Goal: Task Accomplishment & Management: Manage account settings

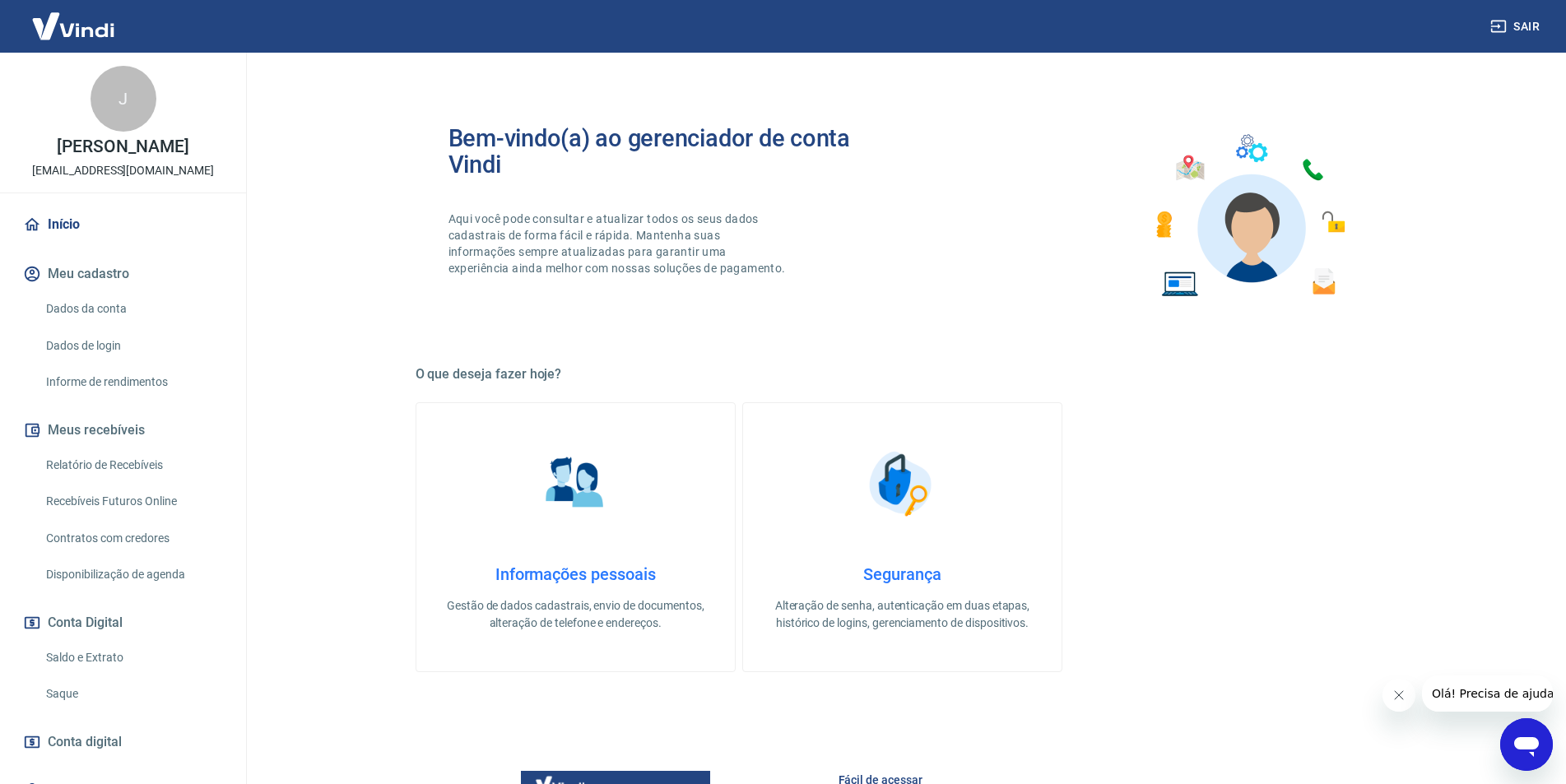
click at [94, 667] on link "Saldo e Extrato" at bounding box center [133, 657] width 187 height 34
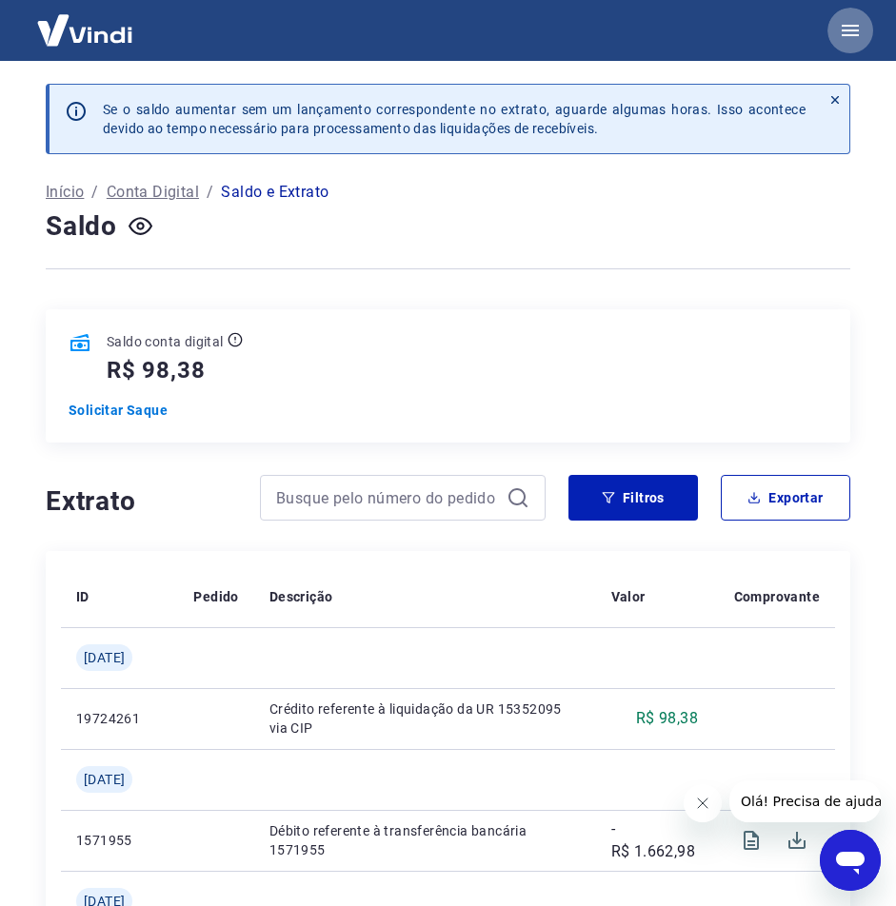
click at [852, 33] on icon "button" at bounding box center [850, 30] width 23 height 23
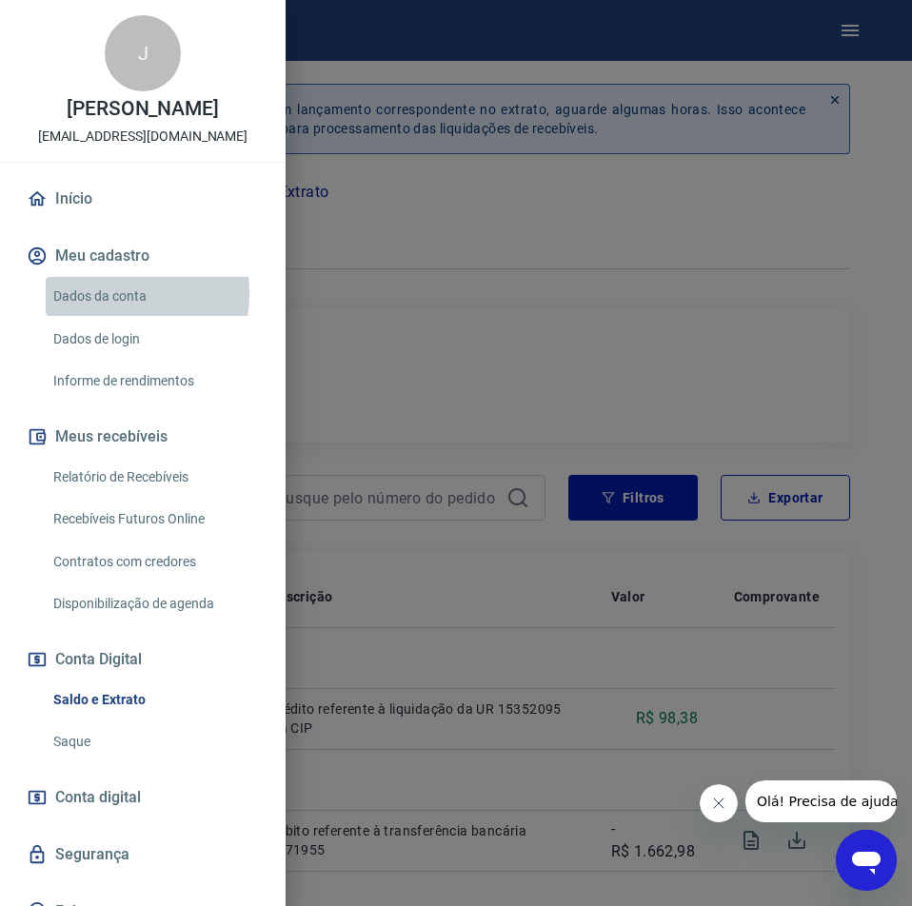
click at [87, 313] on link "Dados da conta" at bounding box center [154, 296] width 217 height 39
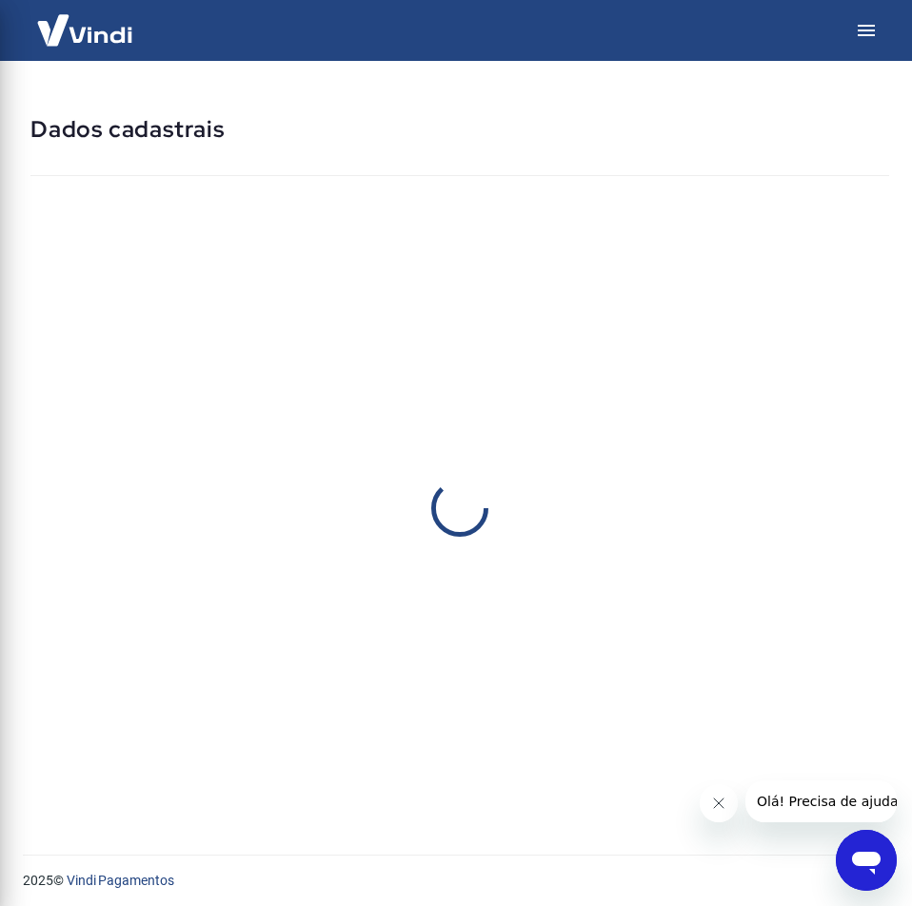
select select "PR"
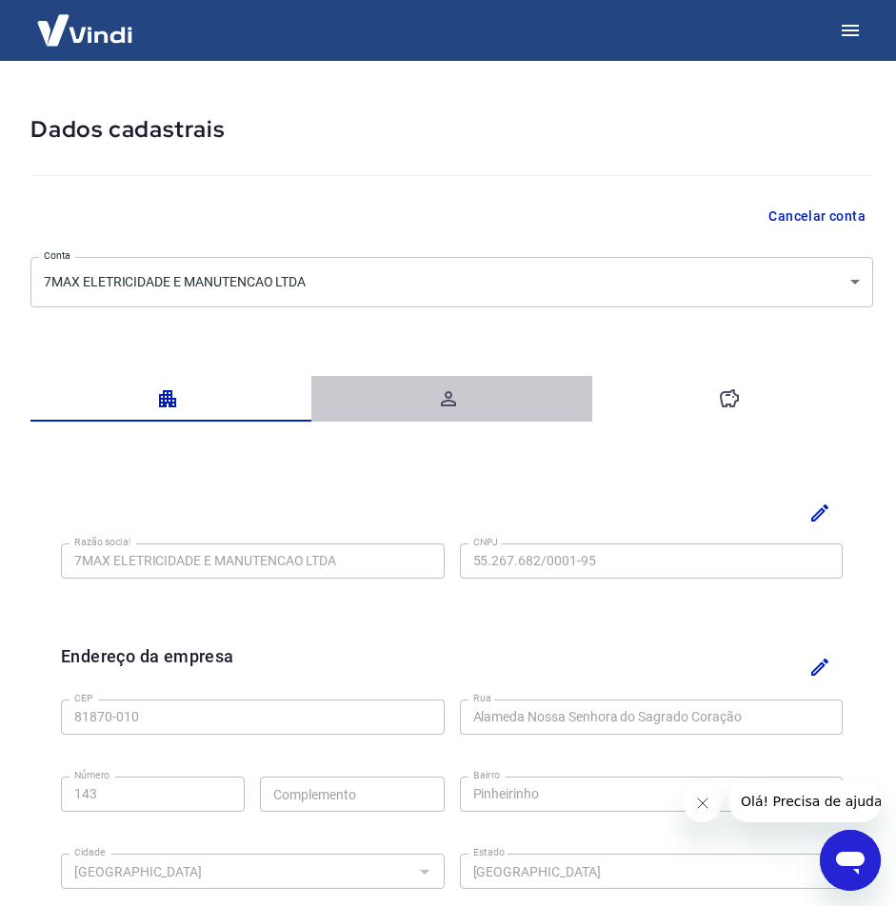
click at [425, 385] on button "button" at bounding box center [451, 399] width 281 height 46
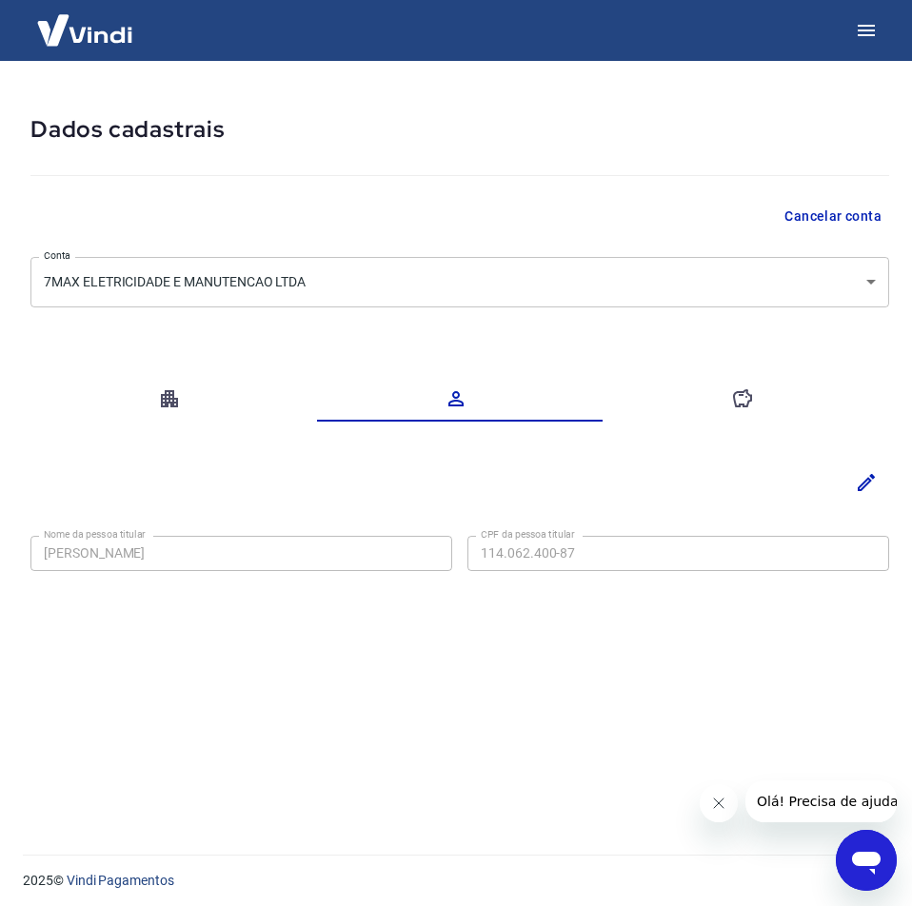
click at [13, 563] on div "Dados cadastrais Cancelar conta Conta 7MAX ELETRICIDADE E MANUTENCAO LTDA [obje…" at bounding box center [460, 450] width 904 height 779
click at [396, 560] on div "Nome da pessoa titular [PERSON_NAME] CENTENO Nome da pessoa titular CPF da pess…" at bounding box center [459, 551] width 859 height 47
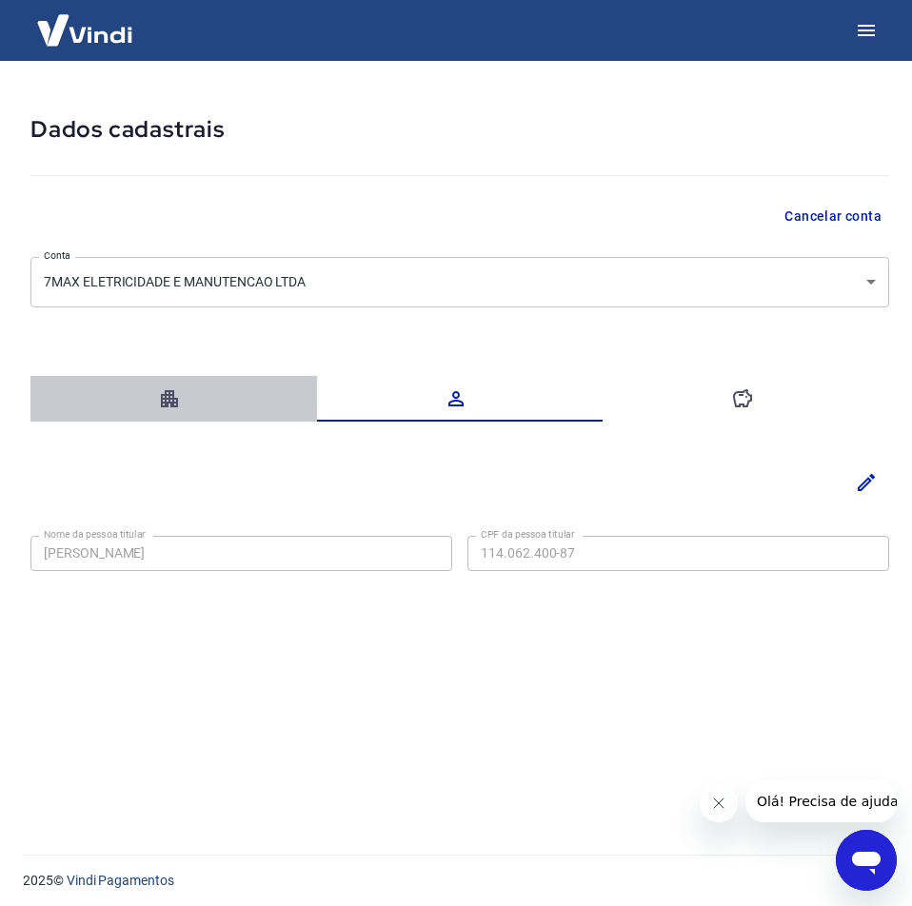
click at [180, 399] on icon "button" at bounding box center [169, 398] width 23 height 23
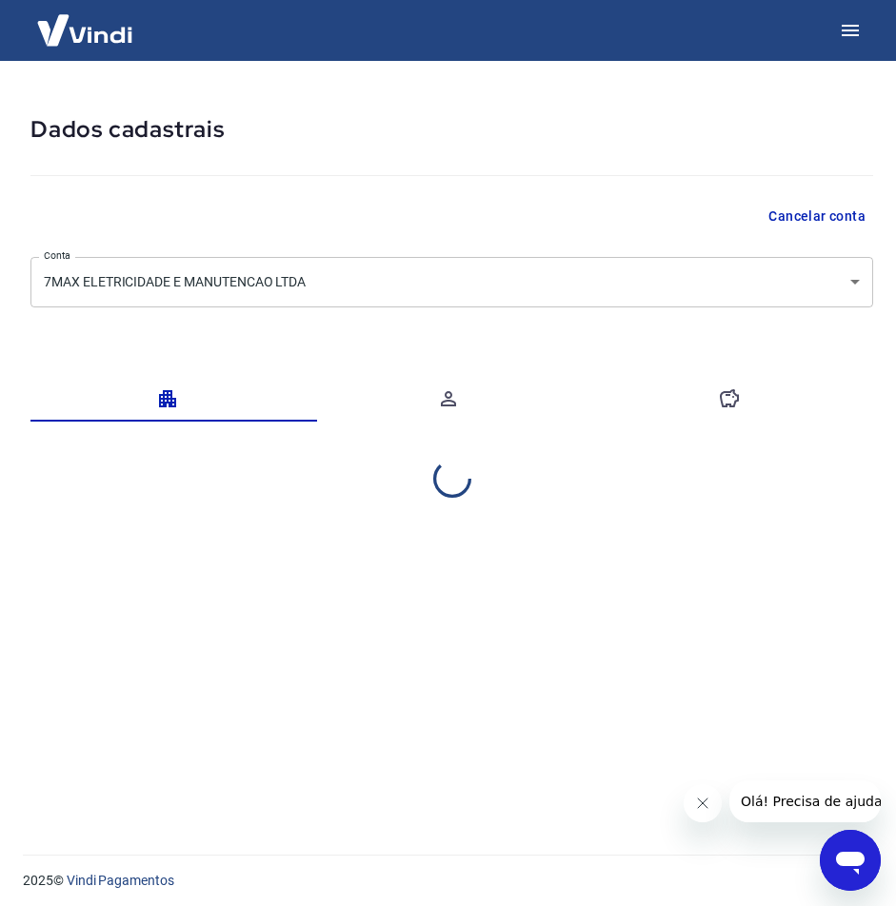
select select "PR"
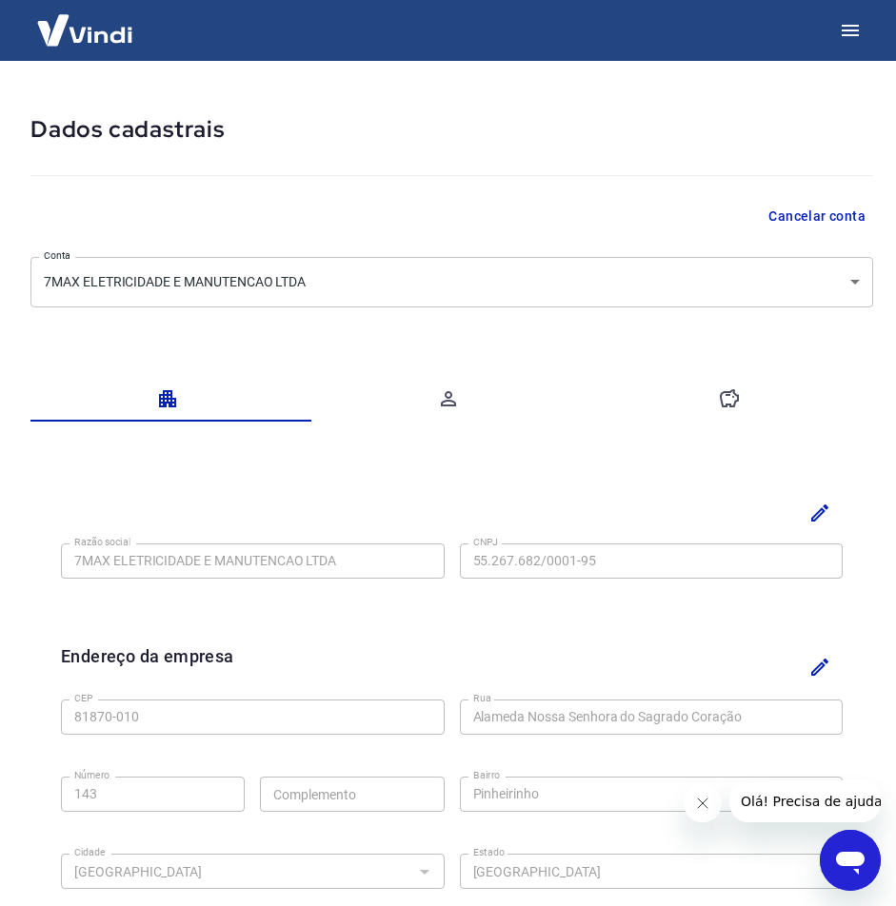
click at [454, 565] on div "Razão social 7MAX ELETRICIDADE E MANUTENCAO LTDA Razão social CNPJ 55.267.682/0…" at bounding box center [451, 559] width 781 height 47
click at [735, 399] on icon "button" at bounding box center [729, 398] width 23 height 23
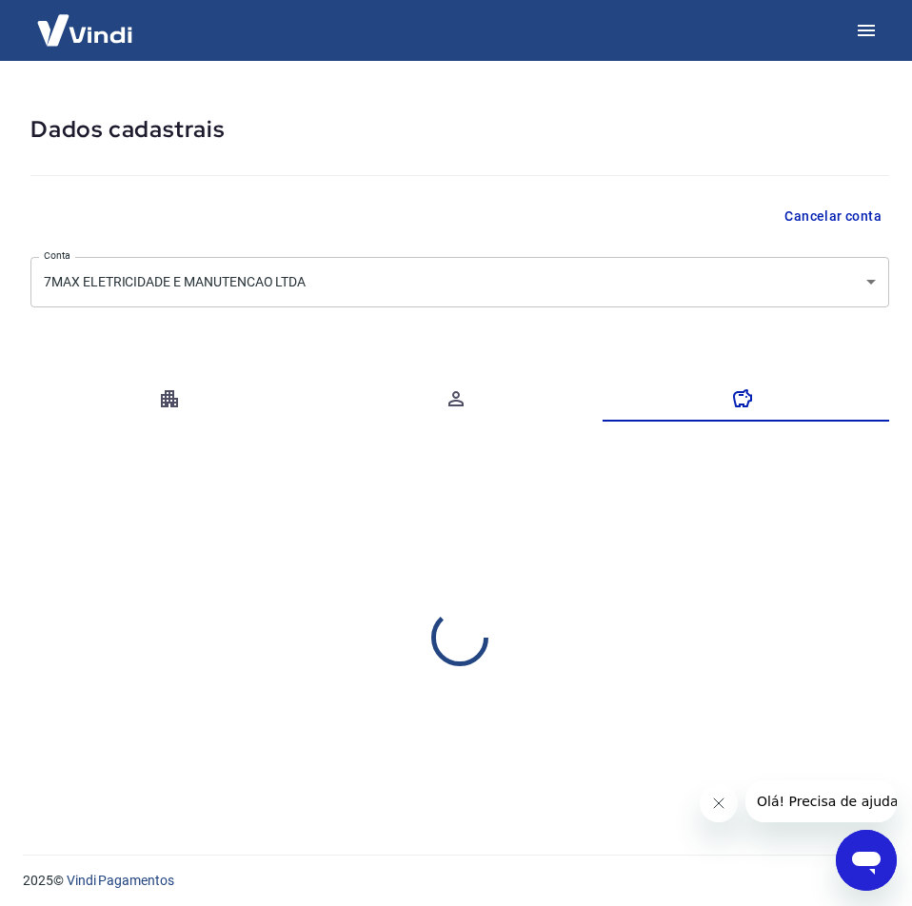
select select "1"
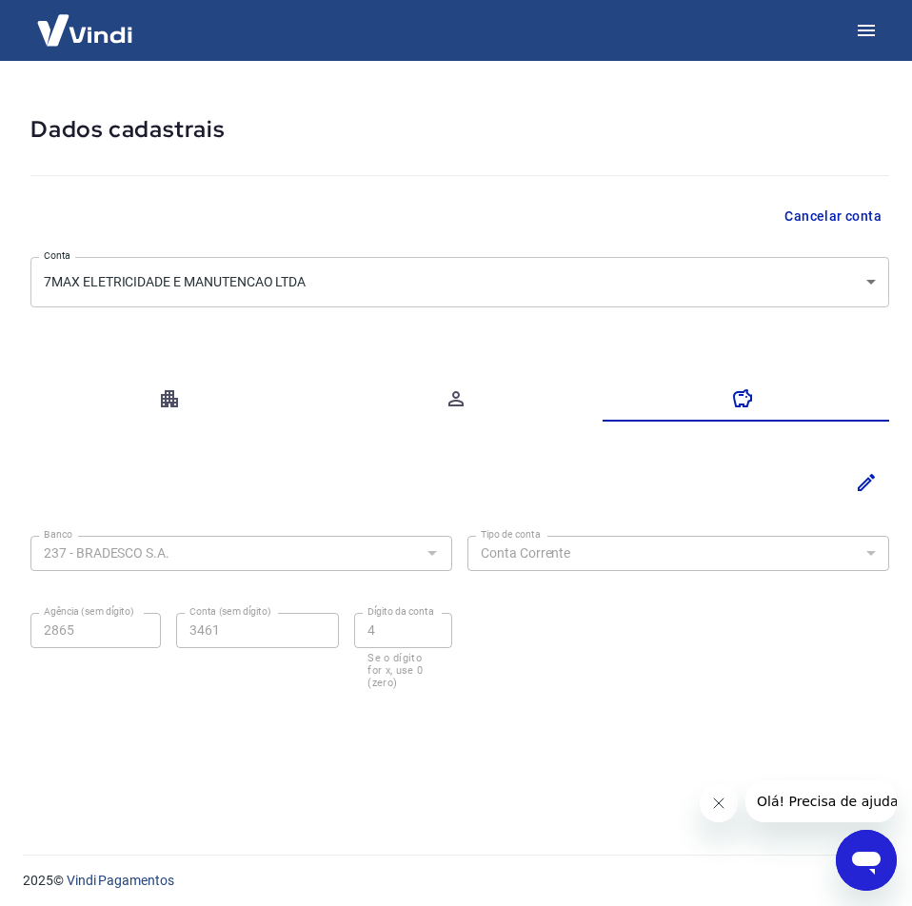
click at [460, 398] on icon "button" at bounding box center [455, 398] width 23 height 23
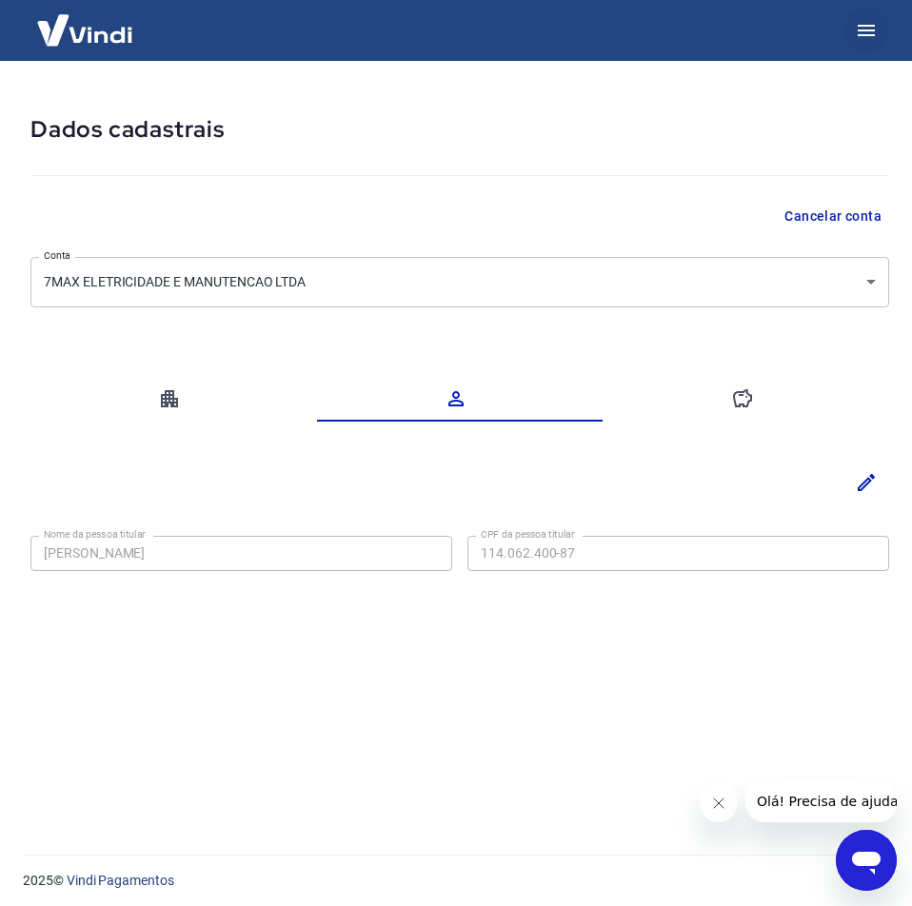
click at [864, 24] on icon "button" at bounding box center [866, 30] width 23 height 23
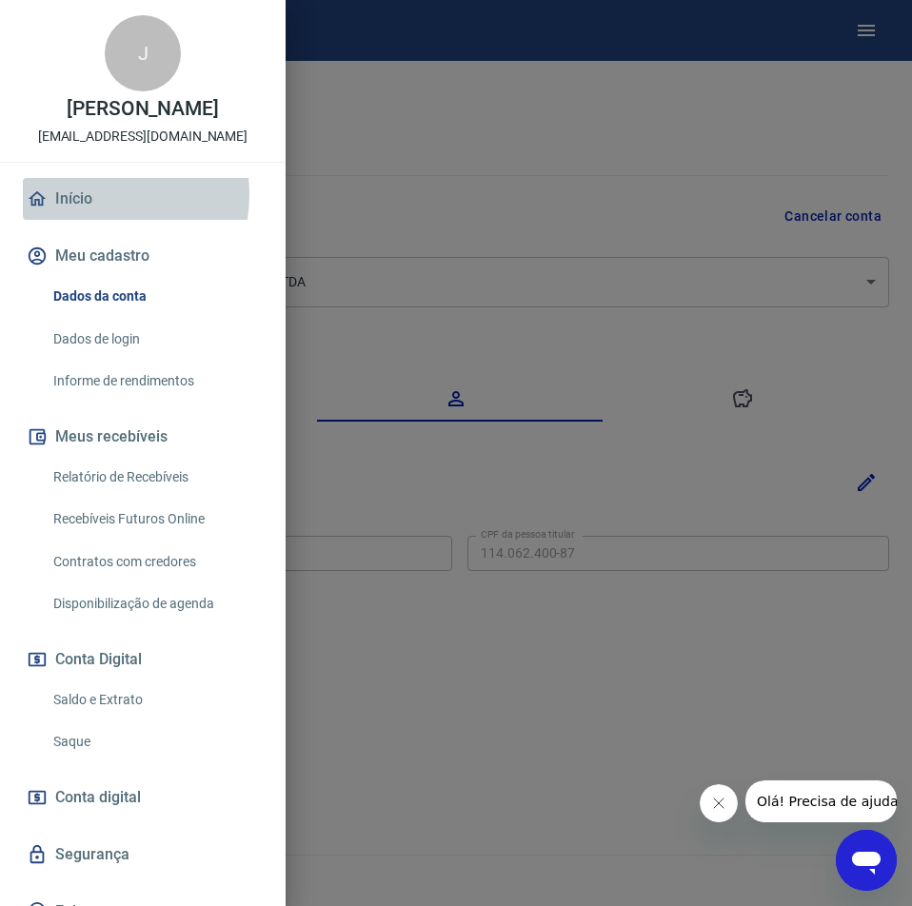
click at [82, 214] on link "Início" at bounding box center [143, 199] width 240 height 42
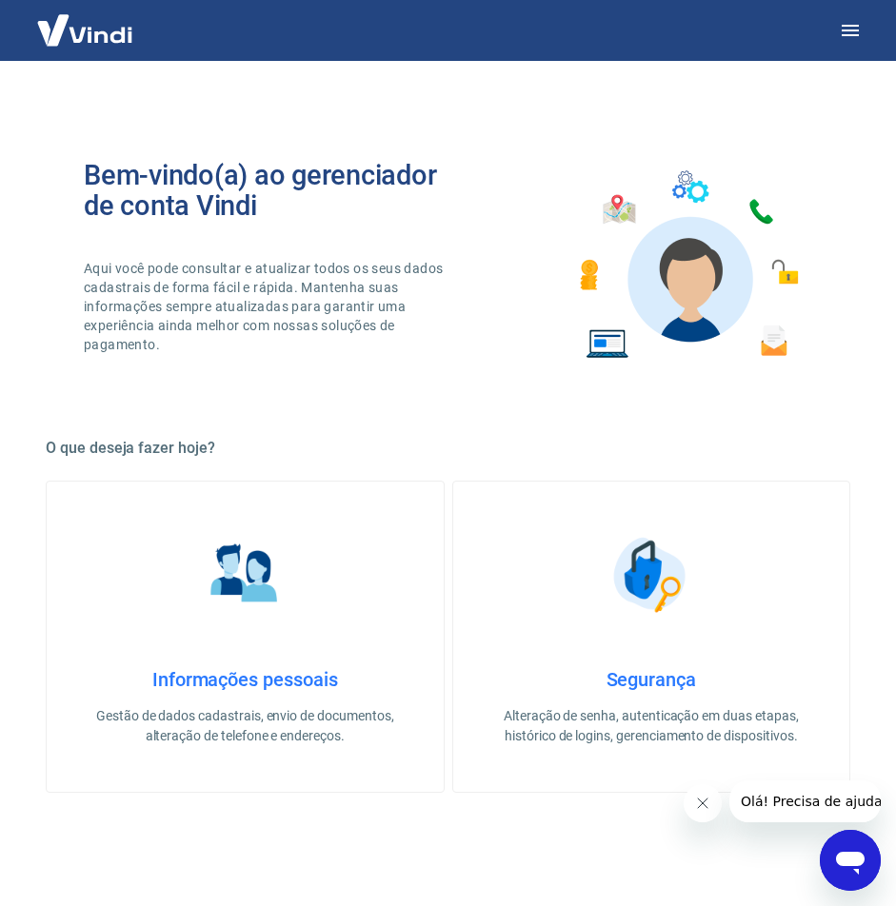
click at [257, 687] on h4 "Informações pessoais" at bounding box center [245, 679] width 336 height 23
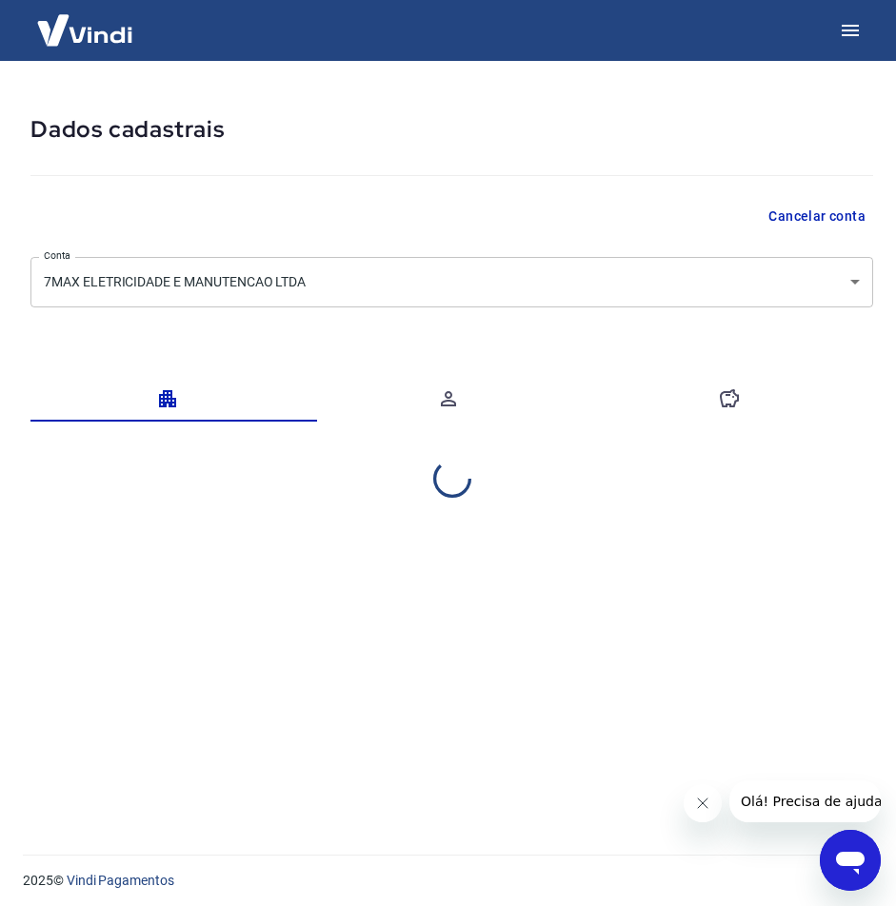
select select "PR"
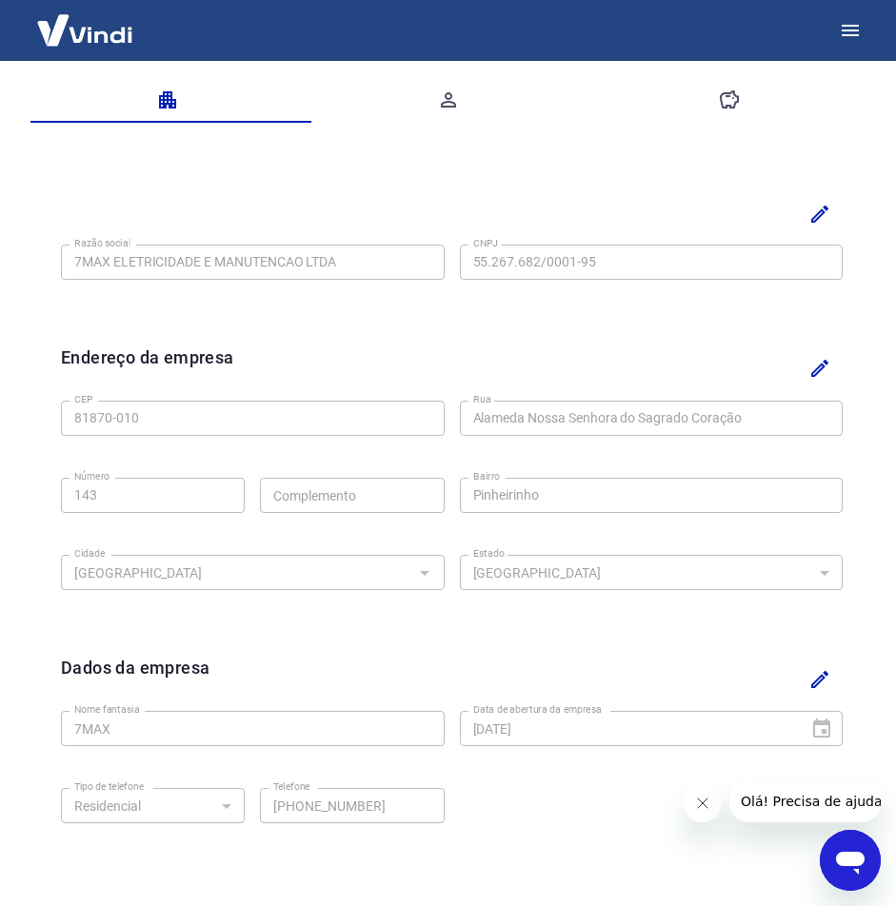
scroll to position [317, 0]
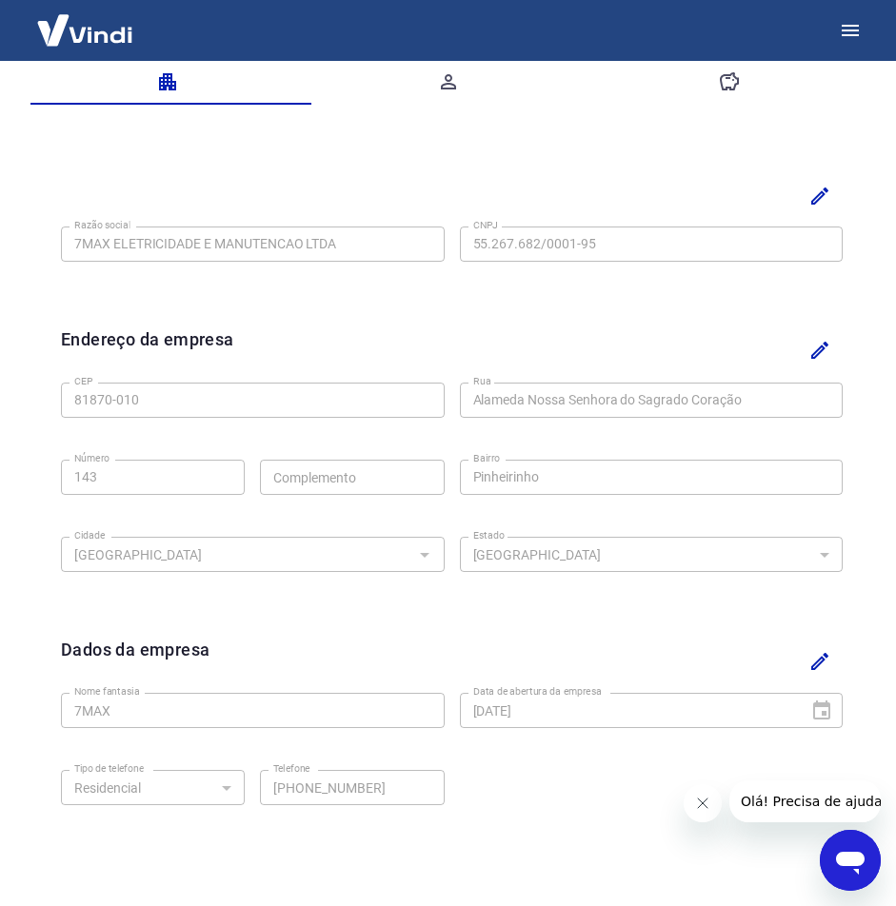
click at [456, 391] on div "CEP 81870-010 CEP [GEOGRAPHIC_DATA] [GEOGRAPHIC_DATA] [GEOGRAPHIC_DATA] Número …" at bounding box center [451, 475] width 781 height 201
click at [54, 405] on div "Endereço da empresa CEP 81870-010 CEP [GEOGRAPHIC_DATA] [GEOGRAPHIC_DATA] [GEOG…" at bounding box center [452, 466] width 812 height 310
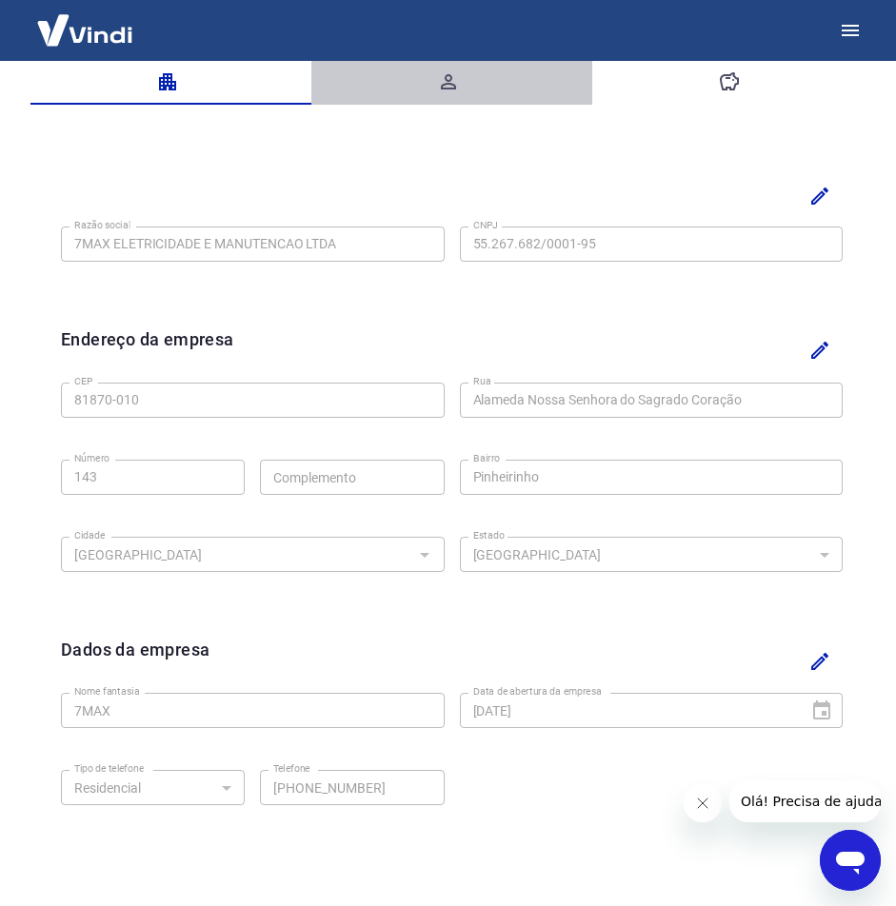
click at [445, 89] on icon "button" at bounding box center [448, 81] width 15 height 15
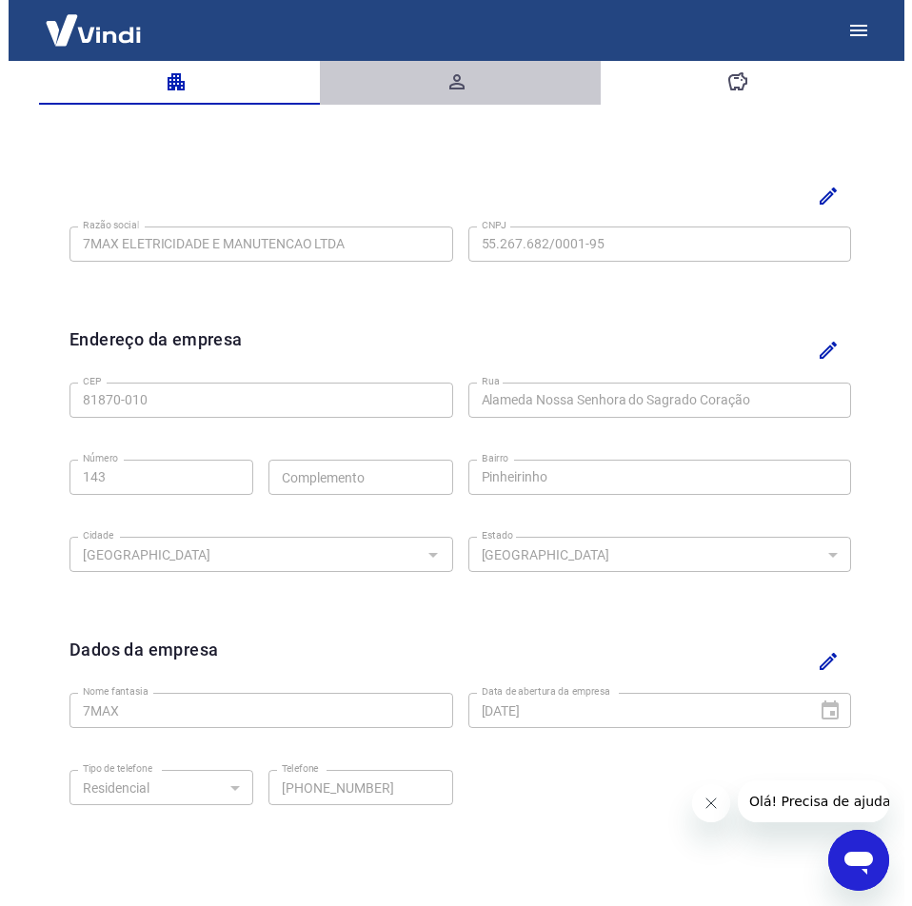
scroll to position [0, 0]
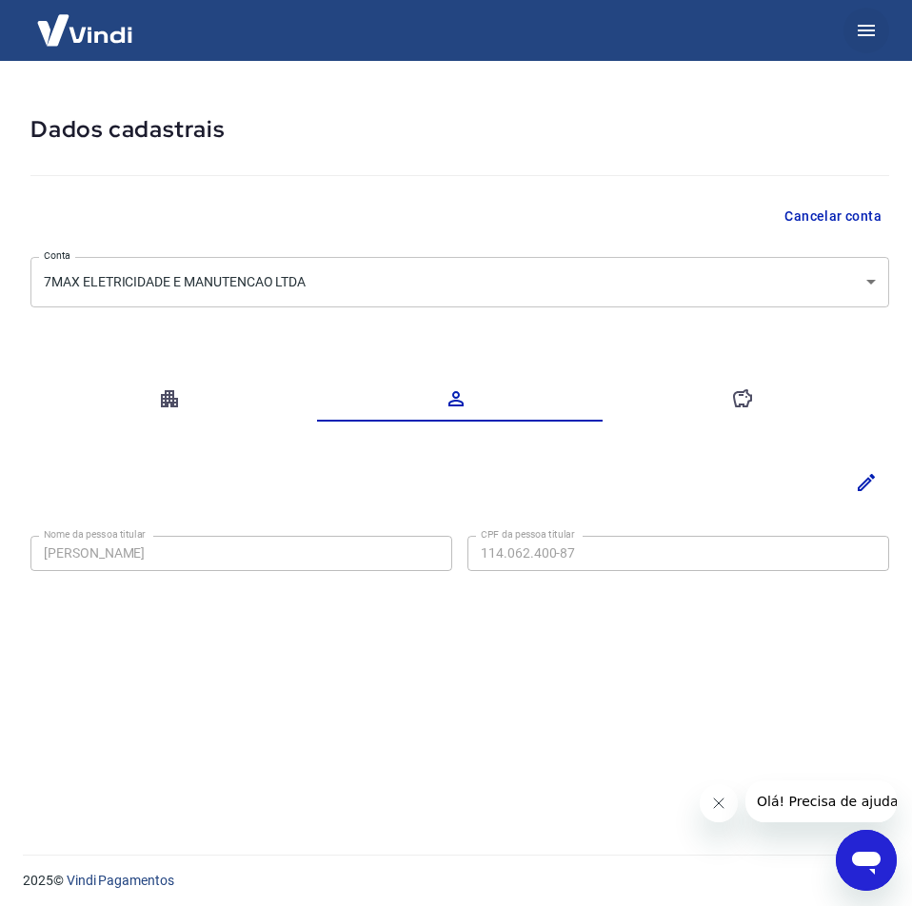
click at [867, 31] on icon "button" at bounding box center [866, 30] width 17 height 11
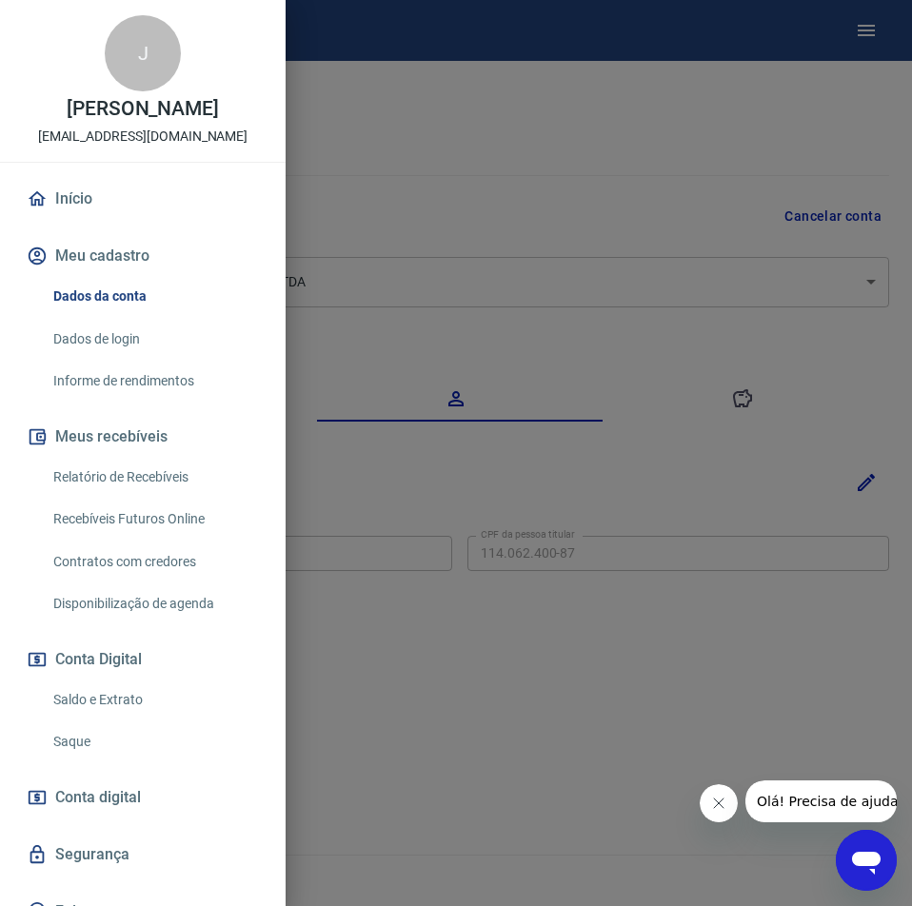
click at [113, 720] on link "Saldo e Extrato" at bounding box center [154, 700] width 217 height 39
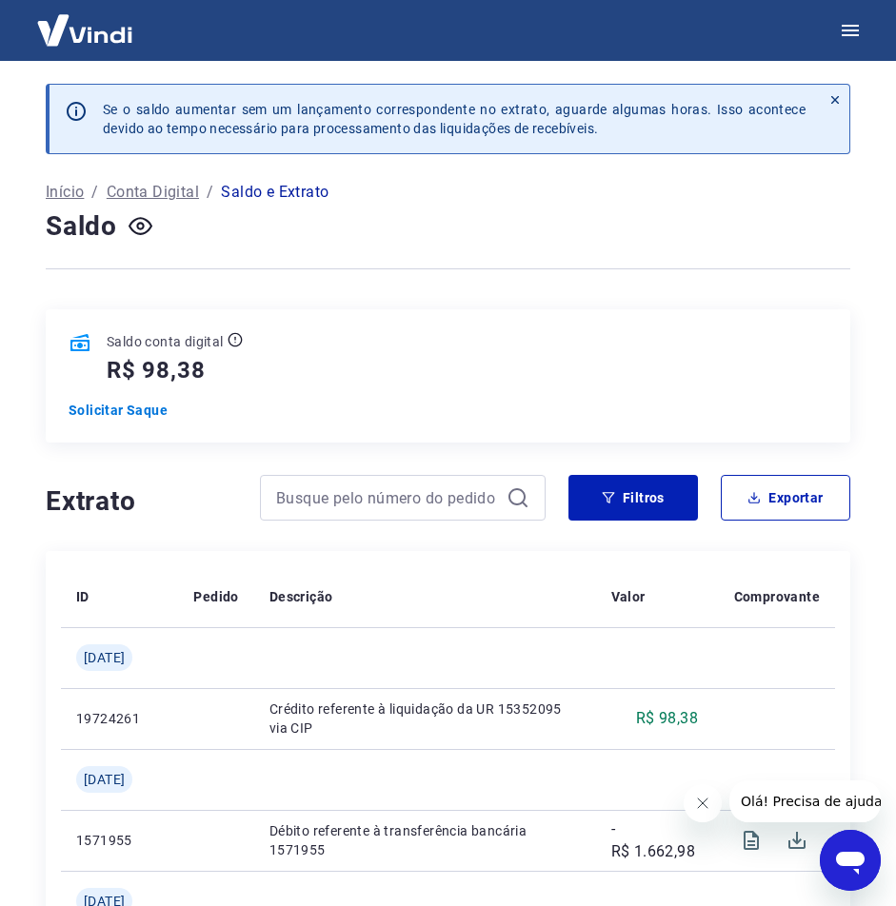
drag, startPoint x: 687, startPoint y: 233, endPoint x: 705, endPoint y: 233, distance: 18.1
click at [688, 233] on div "Saldo" at bounding box center [448, 226] width 804 height 38
click at [854, 34] on icon "button" at bounding box center [849, 30] width 17 height 11
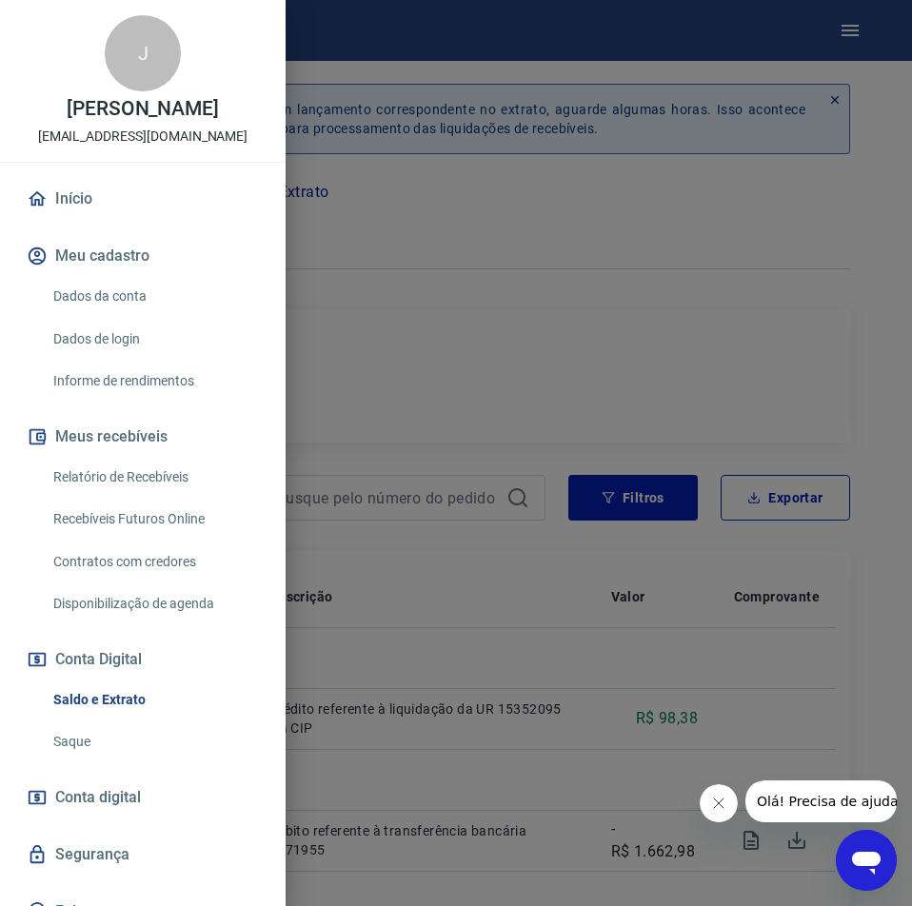
click at [502, 387] on div at bounding box center [456, 453] width 912 height 906
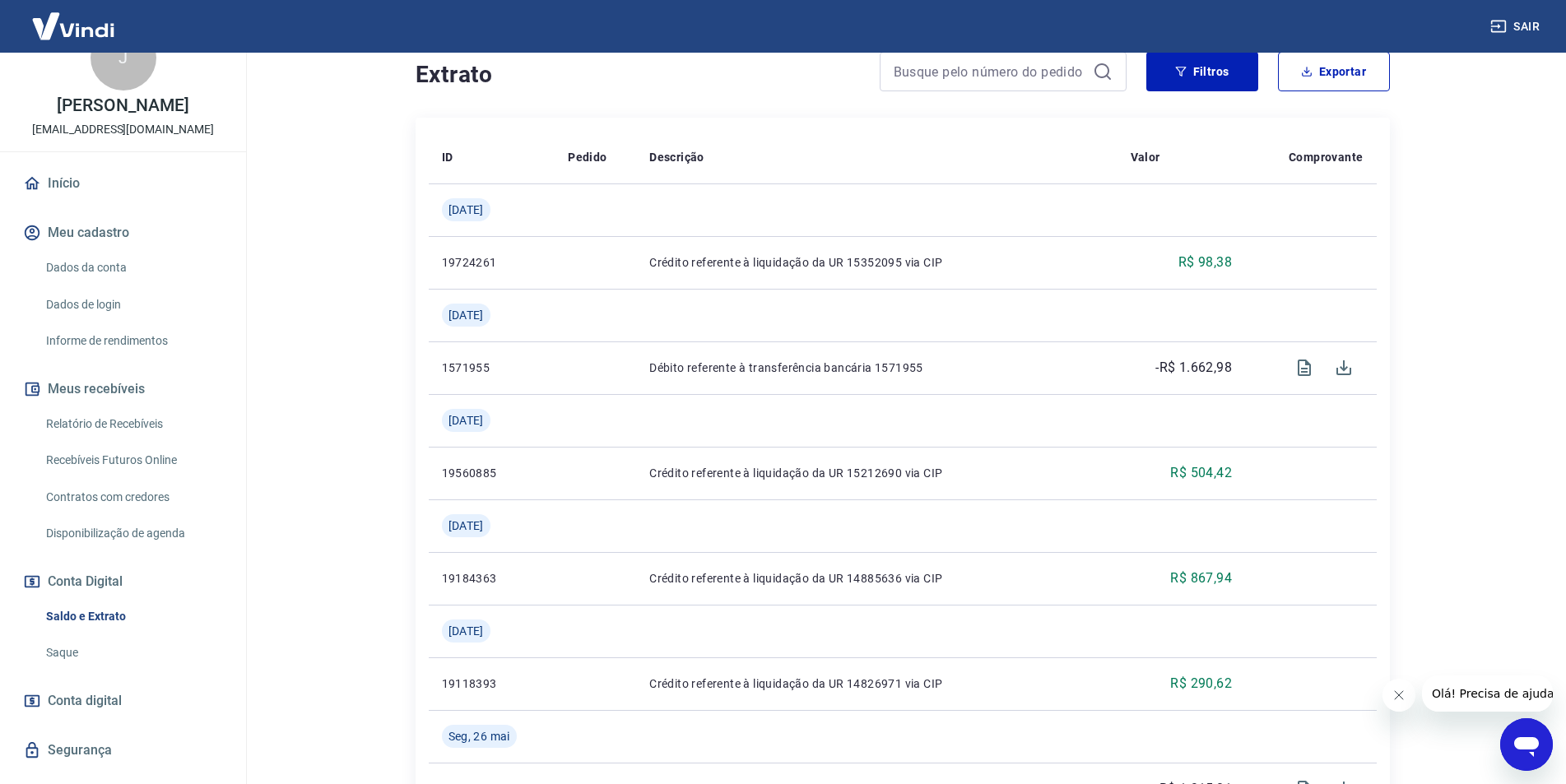
scroll to position [92, 0]
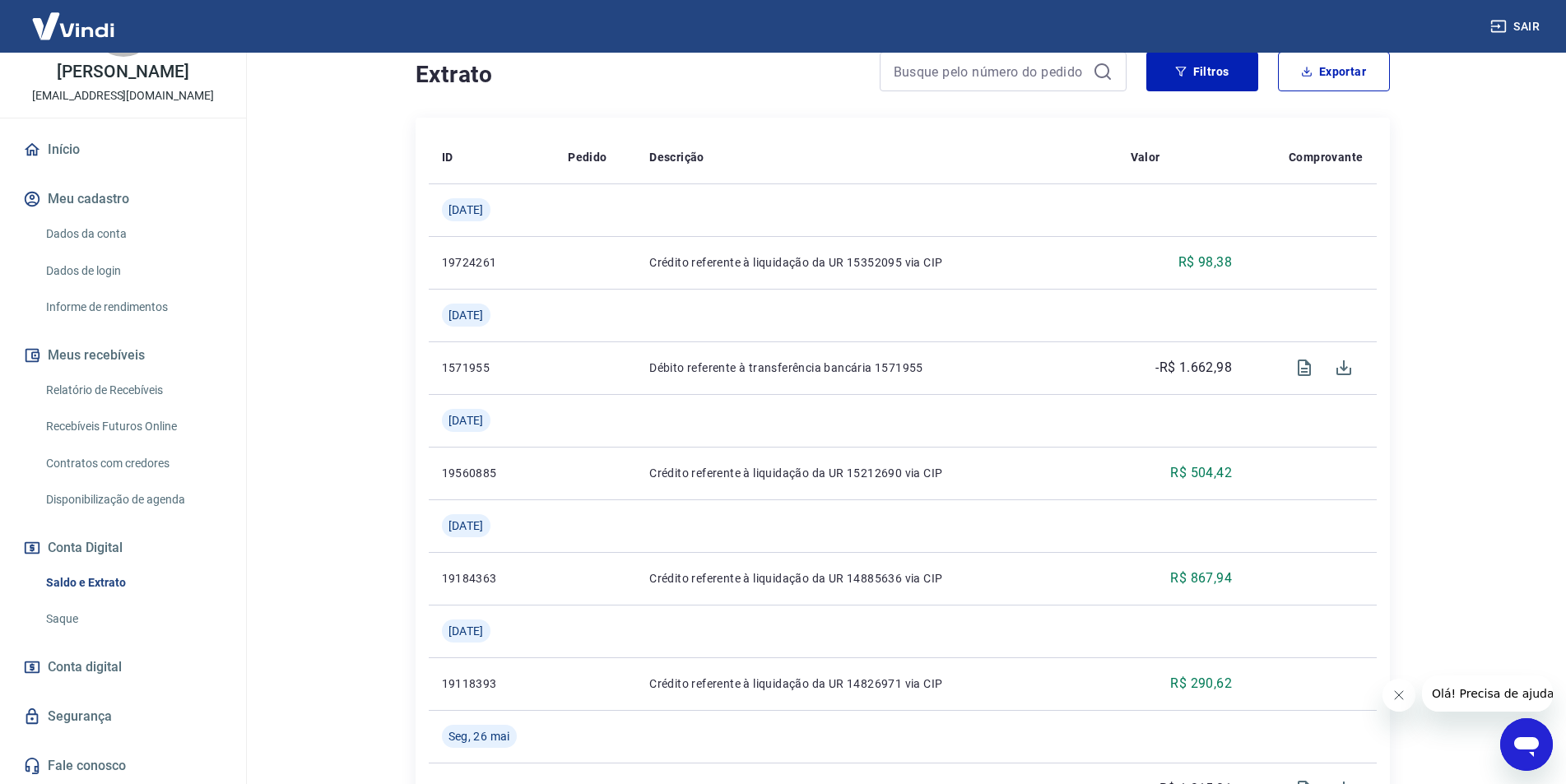
click at [82, 674] on span "Conta digital" at bounding box center [85, 667] width 74 height 23
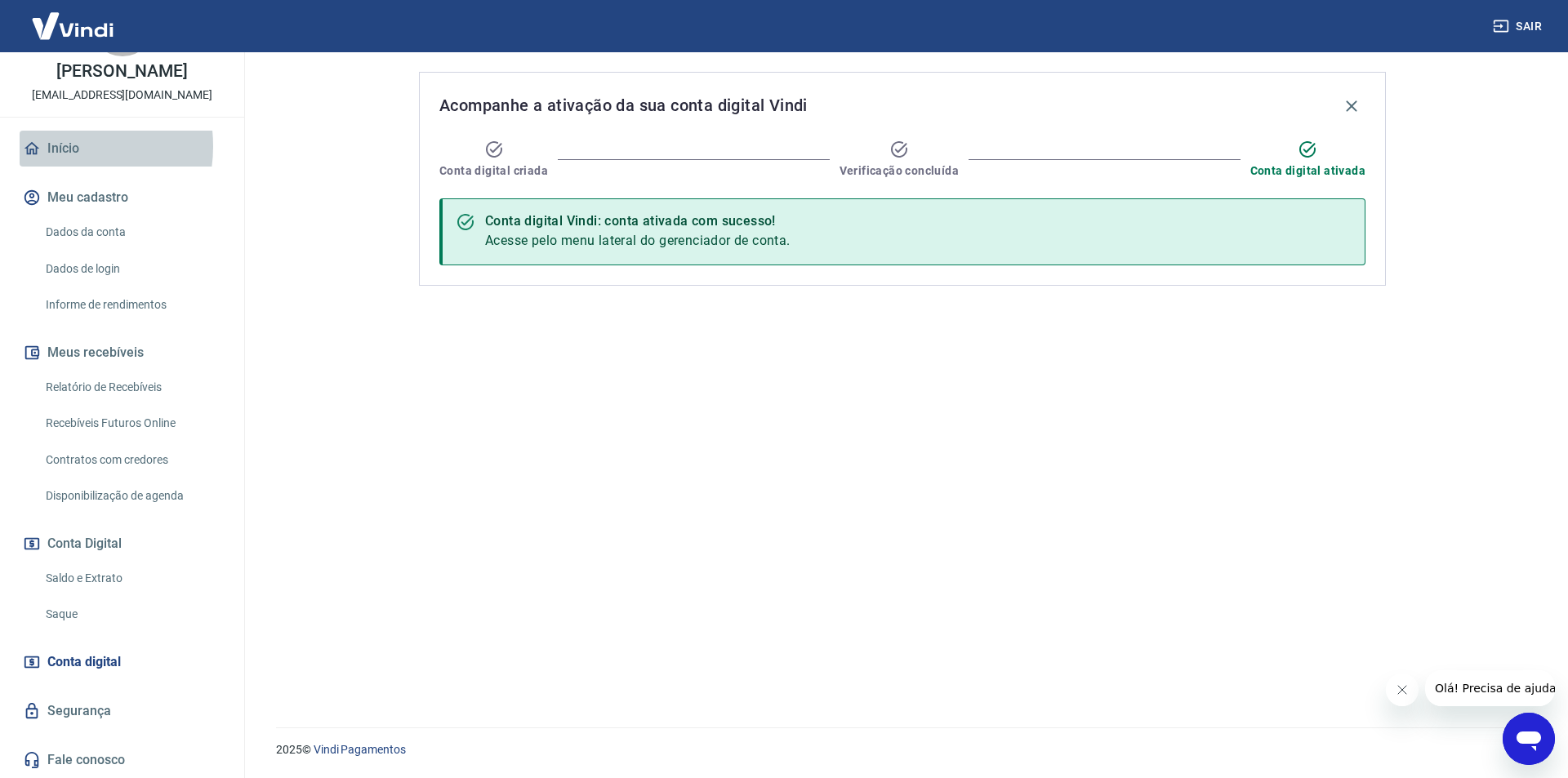
click at [58, 146] on link "Início" at bounding box center [122, 148] width 205 height 36
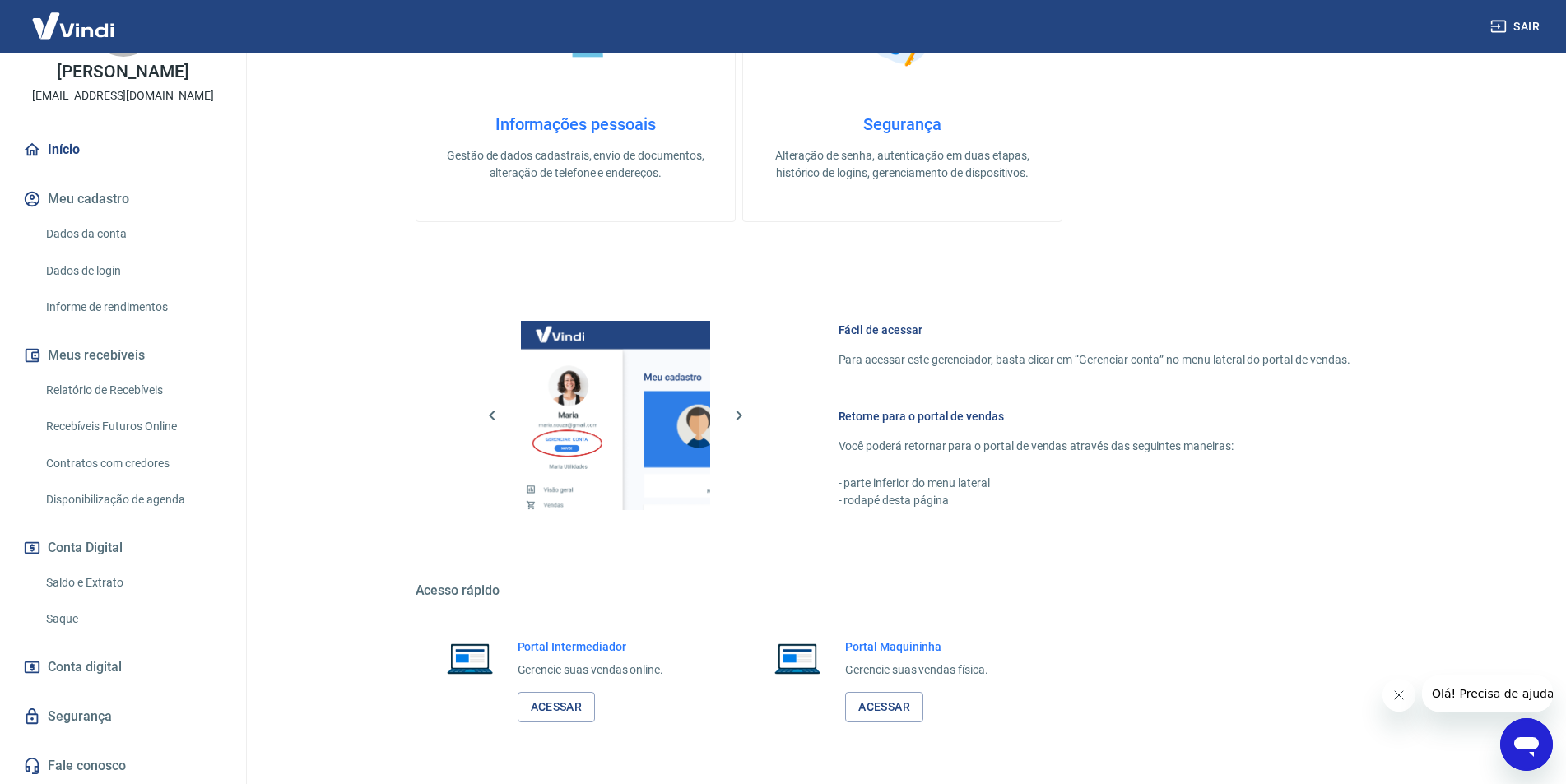
scroll to position [499, 0]
